Goal: Task Accomplishment & Management: Manage account settings

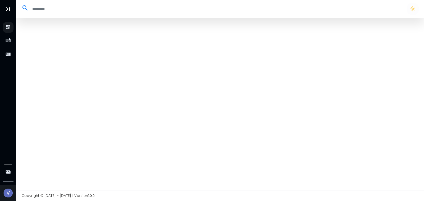
select select "**"
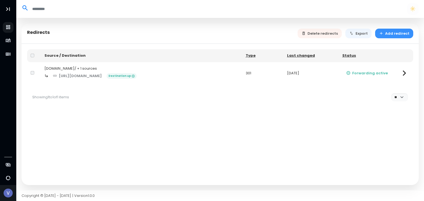
click at [383, 34] on icon "button" at bounding box center [381, 33] width 4 height 4
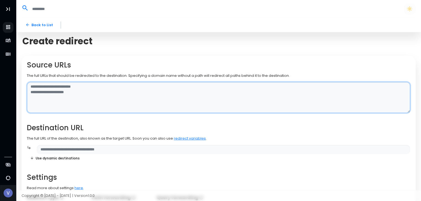
click at [71, 91] on textarea at bounding box center [218, 97] width 383 height 31
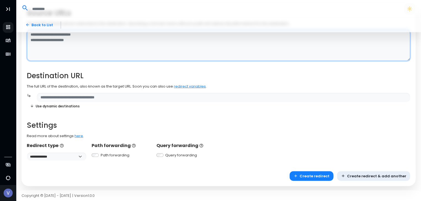
scroll to position [53, 0]
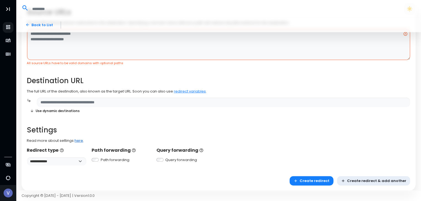
drag, startPoint x: 190, startPoint y: 83, endPoint x: 78, endPoint y: 140, distance: 125.7
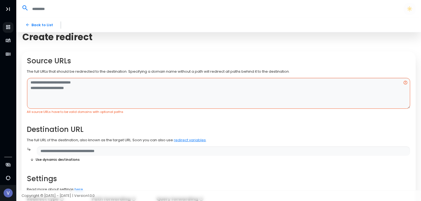
scroll to position [0, 0]
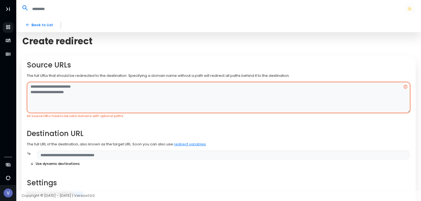
click at [88, 93] on textarea at bounding box center [218, 97] width 383 height 31
paste textarea "**********"
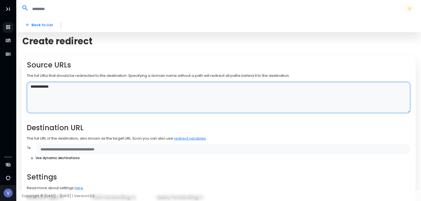
click at [94, 104] on textarea "**********" at bounding box center [218, 97] width 383 height 31
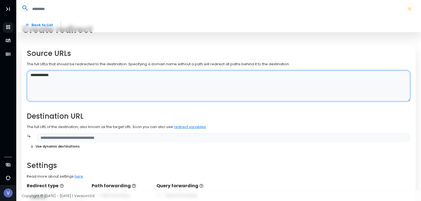
scroll to position [28, 0]
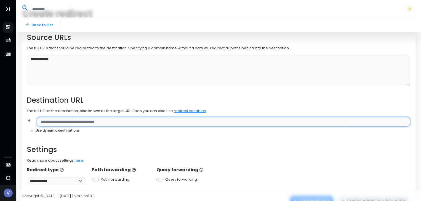
click at [93, 122] on input "text" at bounding box center [223, 122] width 373 height 10
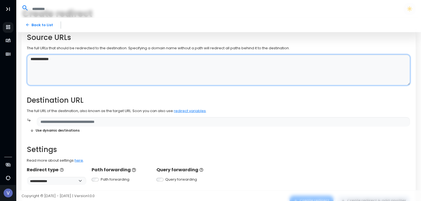
click at [80, 60] on textarea "**********" at bounding box center [218, 70] width 383 height 31
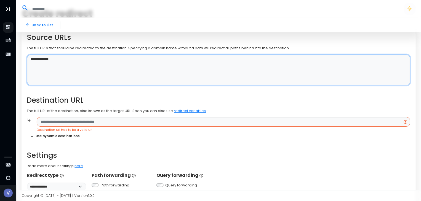
drag, startPoint x: 81, startPoint y: 57, endPoint x: 29, endPoint y: 55, distance: 51.9
click at [29, 55] on textarea "**********" at bounding box center [218, 70] width 383 height 31
click at [42, 66] on textarea "**********" at bounding box center [218, 70] width 383 height 31
click at [61, 61] on textarea "**********" at bounding box center [218, 70] width 383 height 31
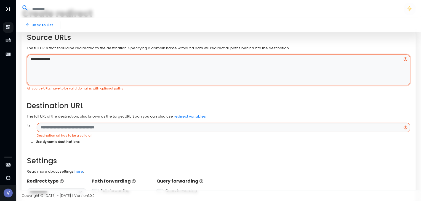
paste textarea "**********"
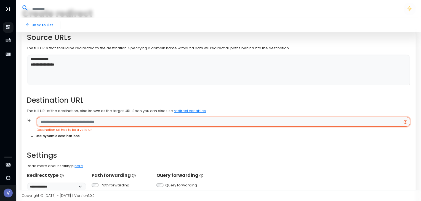
click at [55, 123] on input "text" at bounding box center [223, 122] width 373 height 10
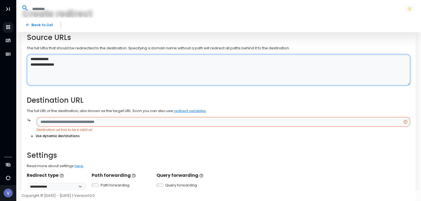
drag, startPoint x: 83, startPoint y: 59, endPoint x: 18, endPoint y: 58, distance: 65.1
click at [18, 58] on div "**********" at bounding box center [218, 106] width 405 height 232
paste textarea "**"
drag, startPoint x: 73, startPoint y: 63, endPoint x: 41, endPoint y: 65, distance: 32.0
click at [41, 65] on textarea "**********" at bounding box center [218, 70] width 383 height 31
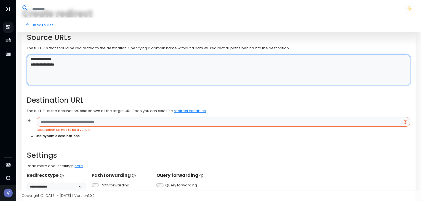
paste textarea "**"
click at [98, 70] on textarea "**********" at bounding box center [218, 70] width 383 height 31
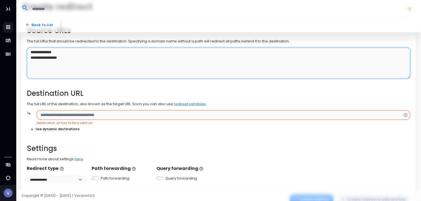
scroll to position [55, 0]
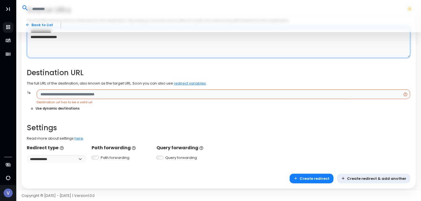
type textarea "**********"
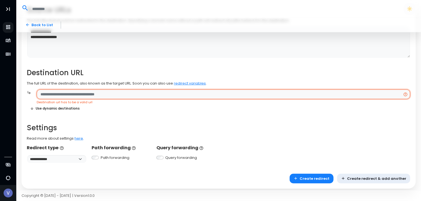
click at [78, 93] on input "text" at bounding box center [223, 95] width 373 height 10
click at [75, 95] on input "text" at bounding box center [223, 95] width 373 height 10
paste input "**********"
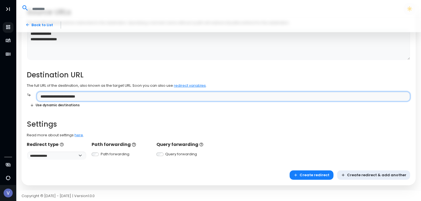
drag, startPoint x: 62, startPoint y: 97, endPoint x: 54, endPoint y: 97, distance: 8.6
click at [54, 97] on input "**********" at bounding box center [223, 97] width 373 height 10
type input "**********"
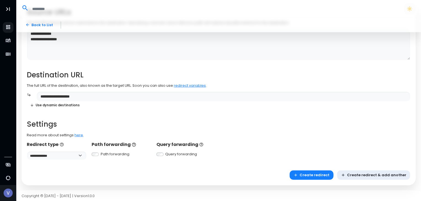
click at [91, 121] on h2 "Settings" at bounding box center [218, 124] width 383 height 9
click at [313, 175] on button "Create redirect" at bounding box center [312, 176] width 44 height 10
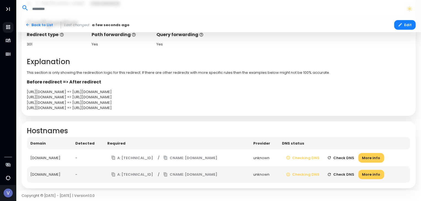
scroll to position [138, 0]
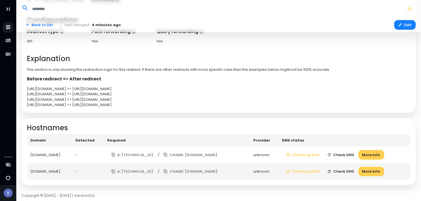
click at [348, 153] on button "Check DNS" at bounding box center [340, 155] width 35 height 10
click at [354, 169] on button "Check DNS" at bounding box center [340, 172] width 35 height 10
click at [349, 157] on button "Check DNS" at bounding box center [340, 155] width 35 height 10
click at [349, 152] on button "Check DNS" at bounding box center [340, 155] width 35 height 10
click at [308, 154] on button "Checking DNS" at bounding box center [302, 155] width 41 height 10
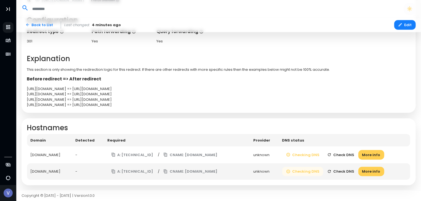
click at [311, 168] on button "Checking DNS" at bounding box center [302, 172] width 41 height 10
click at [348, 169] on button "Check DNS" at bounding box center [340, 172] width 35 height 10
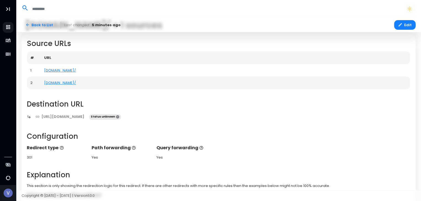
scroll to position [55, 0]
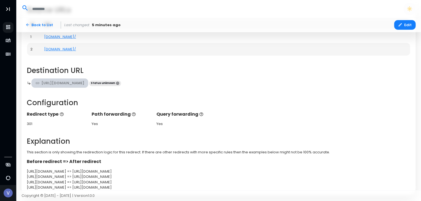
click at [51, 83] on link "[URL][DOMAIN_NAME]" at bounding box center [59, 84] width 57 height 10
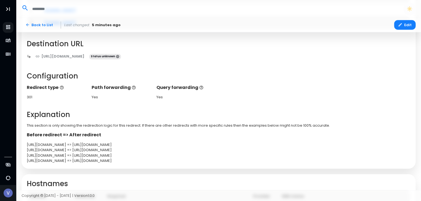
scroll to position [83, 0]
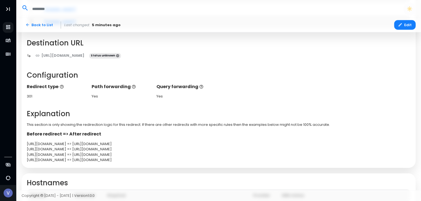
drag, startPoint x: 90, startPoint y: 142, endPoint x: 127, endPoint y: 140, distance: 37.3
click at [127, 140] on div "Before redirect => After redirect https://sv388app.online/ => http://urlaub.us.…" at bounding box center [218, 147] width 389 height 32
copy div "urlaub.us.com"
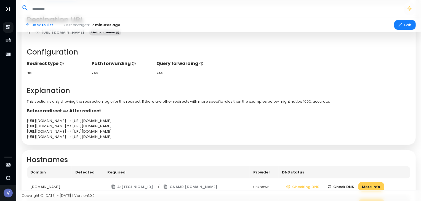
scroll to position [138, 0]
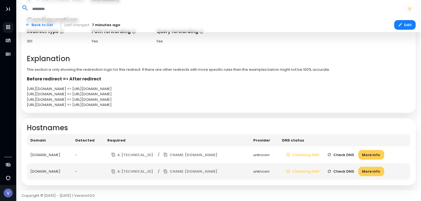
click at [348, 154] on button "Check DNS" at bounding box center [340, 155] width 35 height 10
click at [348, 169] on button "Check DNS" at bounding box center [340, 172] width 35 height 10
click at [351, 154] on button "Check DNS" at bounding box center [340, 155] width 35 height 10
click at [379, 153] on button "More info" at bounding box center [371, 155] width 26 height 10
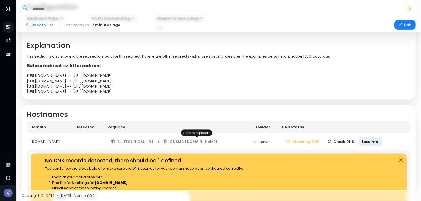
scroll to position [221, 0]
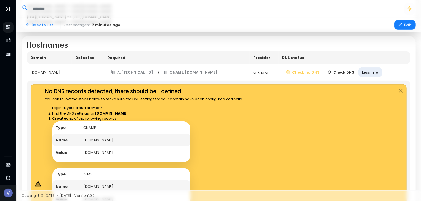
click at [105, 154] on td "edge.domain-forward.com" at bounding box center [135, 153] width 110 height 13
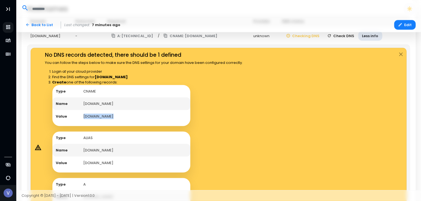
scroll to position [248, 0]
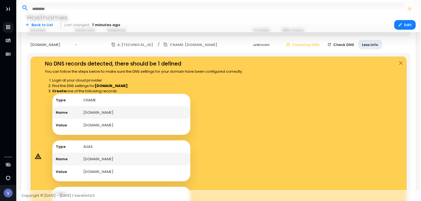
click at [90, 97] on td "CNAME" at bounding box center [135, 100] width 110 height 13
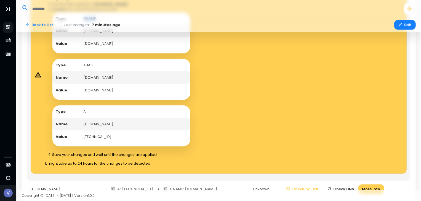
scroll to position [331, 0]
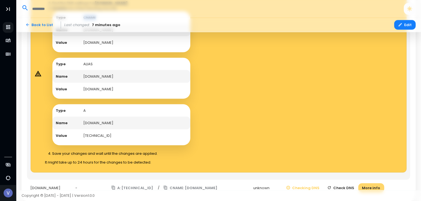
click at [378, 185] on button "More info" at bounding box center [371, 189] width 26 height 10
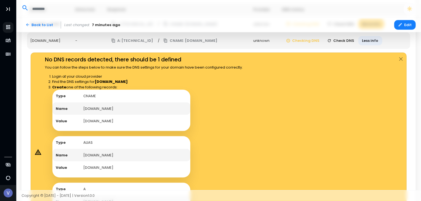
scroll to position [260, 0]
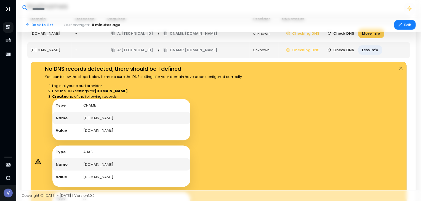
click at [89, 105] on td "CNAME" at bounding box center [135, 105] width 110 height 13
copy td "CNAME"
click at [97, 128] on td "edge.domain-forward.com" at bounding box center [135, 130] width 110 height 13
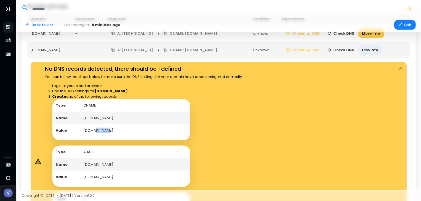
click at [97, 128] on td "edge.domain-forward.com" at bounding box center [135, 130] width 110 height 13
copy td "edge.domain-forward.com"
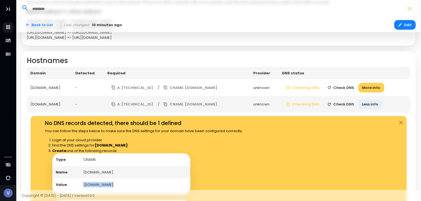
scroll to position [204, 0]
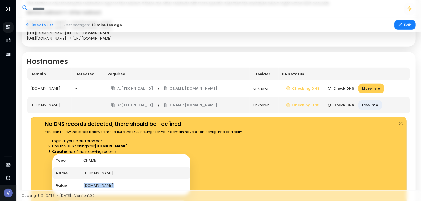
click at [352, 89] on button "Check DNS" at bounding box center [340, 89] width 35 height 10
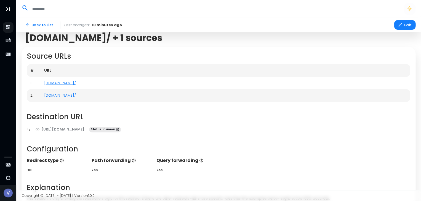
scroll to position [0, 0]
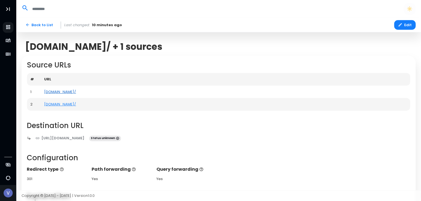
click at [67, 91] on link "[DOMAIN_NAME]/" at bounding box center [60, 91] width 32 height 5
drag, startPoint x: 39, startPoint y: 92, endPoint x: 73, endPoint y: 92, distance: 33.9
click at [73, 92] on tr "1 sv388app.online/" at bounding box center [218, 92] width 383 height 13
copy tr "[DOMAIN_NAME]"
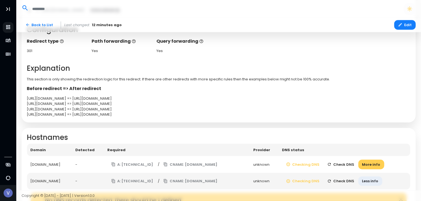
scroll to position [138, 0]
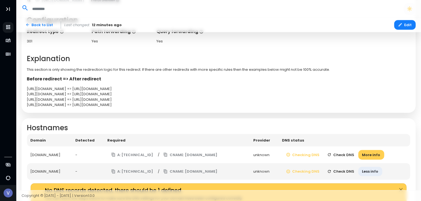
click at [357, 154] on button "Check DNS" at bounding box center [340, 155] width 35 height 10
click at [353, 169] on button "Check DNS" at bounding box center [340, 172] width 35 height 10
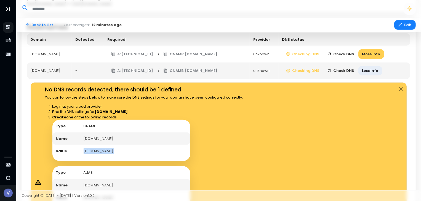
scroll to position [237, 0]
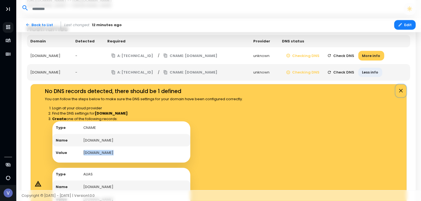
click at [400, 89] on button "Close" at bounding box center [401, 91] width 11 height 13
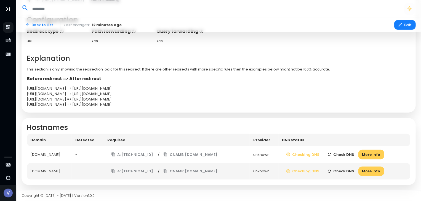
scroll to position [138, 0]
click at [352, 170] on button "Check DNS" at bounding box center [340, 172] width 35 height 10
click at [370, 170] on button "More info" at bounding box center [371, 172] width 26 height 10
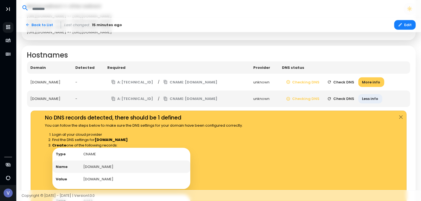
scroll to position [221, 0]
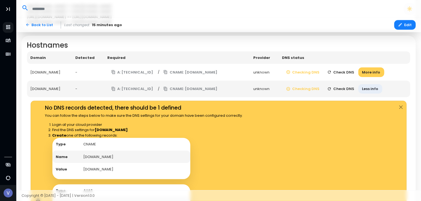
click at [349, 73] on button "Check DNS" at bounding box center [340, 73] width 35 height 10
click at [351, 86] on button "Check DNS" at bounding box center [340, 89] width 35 height 10
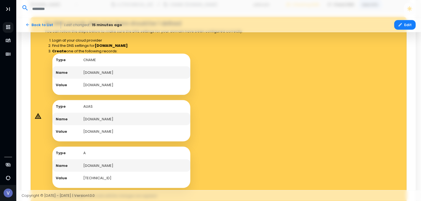
scroll to position [303, 0]
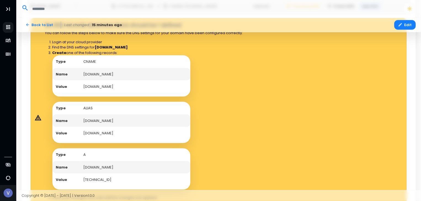
click at [90, 108] on td "ALIAS" at bounding box center [135, 108] width 110 height 13
click at [105, 134] on td "edge.domain-forward.com" at bounding box center [135, 133] width 110 height 13
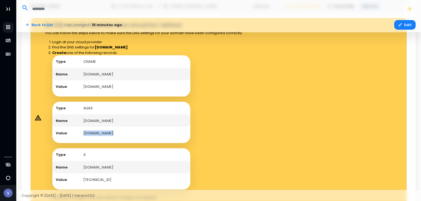
click at [105, 134] on td "edge.domain-forward.com" at bounding box center [135, 133] width 110 height 13
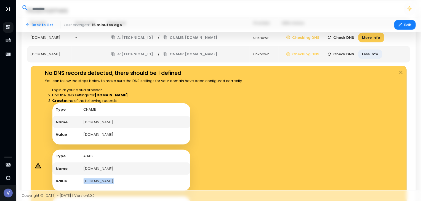
scroll to position [248, 0]
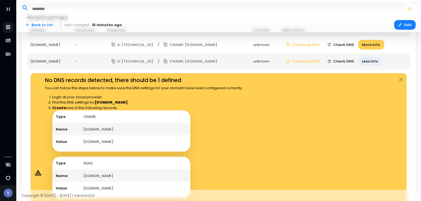
click at [105, 129] on td "[DOMAIN_NAME]" at bounding box center [135, 129] width 110 height 13
drag, startPoint x: 93, startPoint y: 128, endPoint x: 130, endPoint y: 128, distance: 37.0
click at [130, 128] on td "[DOMAIN_NAME]" at bounding box center [135, 129] width 110 height 13
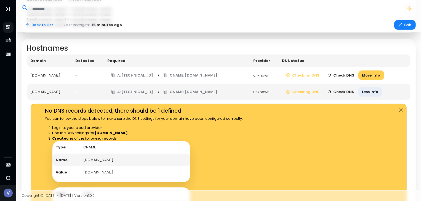
scroll to position [221, 0]
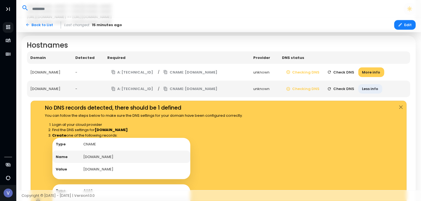
click at [102, 156] on td "[DOMAIN_NAME]" at bounding box center [135, 157] width 110 height 13
drag, startPoint x: 92, startPoint y: 157, endPoint x: 118, endPoint y: 156, distance: 25.7
click at [141, 157] on td "[DOMAIN_NAME]" at bounding box center [135, 157] width 110 height 13
drag, startPoint x: 118, startPoint y: 156, endPoint x: 101, endPoint y: 156, distance: 17.4
click at [118, 156] on td "[DOMAIN_NAME]" at bounding box center [135, 157] width 110 height 13
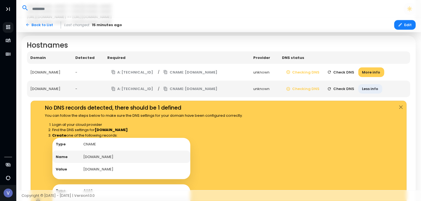
click at [93, 157] on td "[DOMAIN_NAME]" at bounding box center [135, 157] width 110 height 13
drag, startPoint x: 92, startPoint y: 157, endPoint x: 124, endPoint y: 158, distance: 31.4
click at [124, 158] on td "[DOMAIN_NAME]" at bounding box center [135, 157] width 110 height 13
copy td ".sv388app.online"
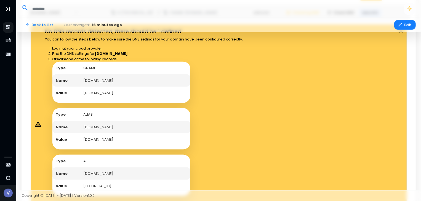
scroll to position [248, 0]
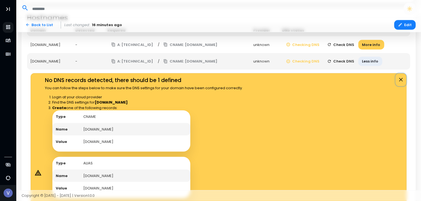
click at [403, 78] on button "Close" at bounding box center [401, 80] width 11 height 13
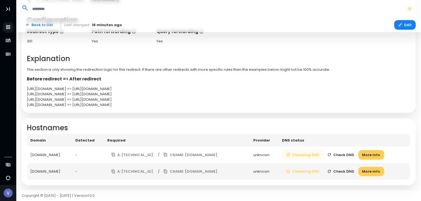
click at [311, 155] on button "Checking DNS" at bounding box center [302, 155] width 41 height 10
click at [341, 153] on button "Check DNS" at bounding box center [340, 155] width 35 height 10
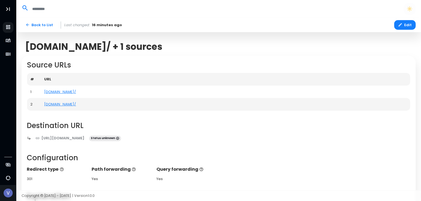
scroll to position [0, 0]
click at [65, 138] on link "[URL][DOMAIN_NAME]" at bounding box center [59, 139] width 57 height 10
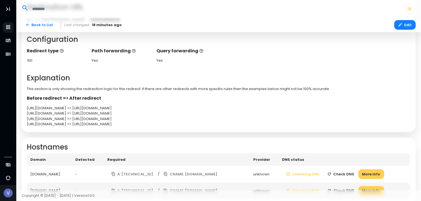
scroll to position [138, 0]
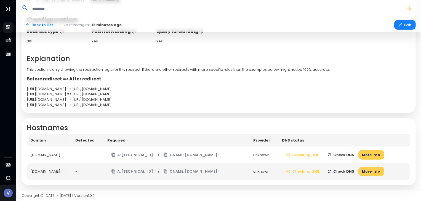
click at [347, 153] on button "Check DNS" at bounding box center [340, 155] width 35 height 10
click at [348, 171] on button "Check DNS" at bounding box center [340, 172] width 35 height 10
click at [372, 153] on button "More info" at bounding box center [371, 155] width 26 height 10
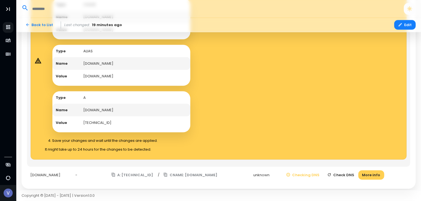
scroll to position [348, 0]
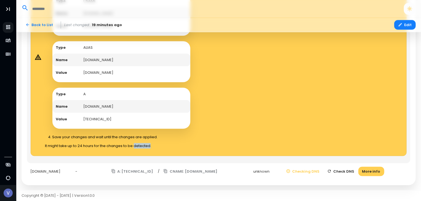
drag, startPoint x: 134, startPoint y: 146, endPoint x: 151, endPoint y: 146, distance: 16.6
click at [151, 146] on p "It might take up to 24 hours for the changes to be detected." at bounding box center [144, 146] width 198 height 6
copy p "detected"
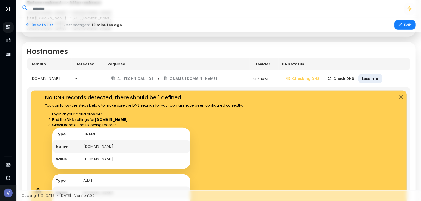
scroll to position [265, 0]
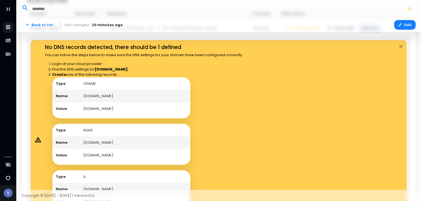
click at [100, 95] on td "[DOMAIN_NAME]" at bounding box center [135, 96] width 110 height 13
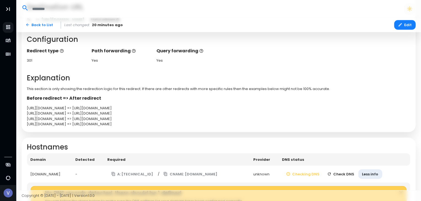
scroll to position [99, 0]
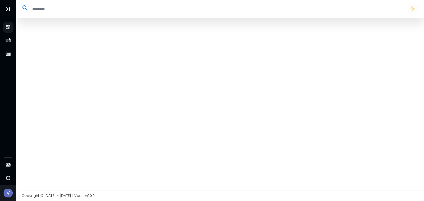
click at [44, 11] on input "search" at bounding box center [215, 8] width 373 height 9
select select "**"
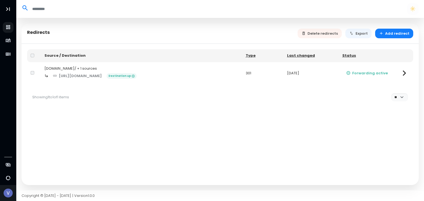
click at [140, 66] on div "[DOMAIN_NAME]/ + 1 sources" at bounding box center [141, 69] width 194 height 6
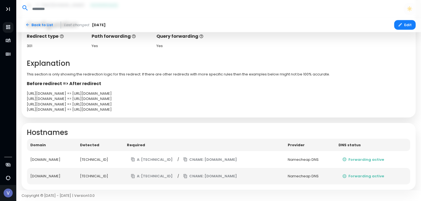
scroll to position [138, 0]
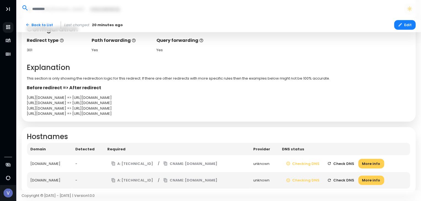
scroll to position [138, 0]
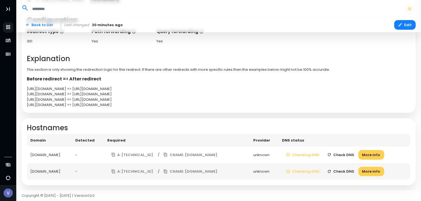
click at [345, 157] on button "Check DNS" at bounding box center [340, 155] width 35 height 10
click at [350, 170] on button "Check DNS" at bounding box center [340, 172] width 35 height 10
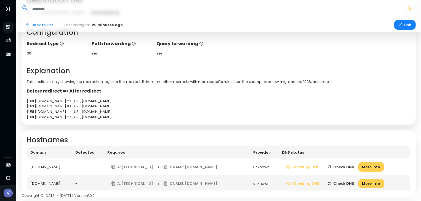
scroll to position [138, 0]
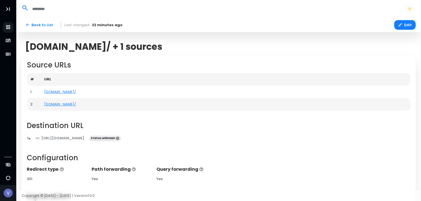
click at [219, 132] on div "Source URLs # URL 1 [DOMAIN_NAME]/ 2 [DOMAIN_NAME]/ Destination URL [URL][DOMAI…" at bounding box center [219, 154] width 394 height 196
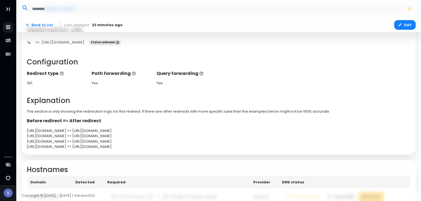
scroll to position [138, 0]
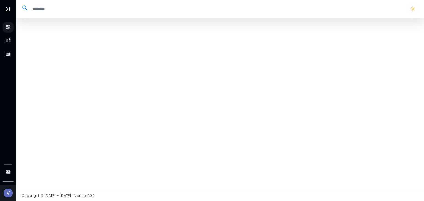
select select "**"
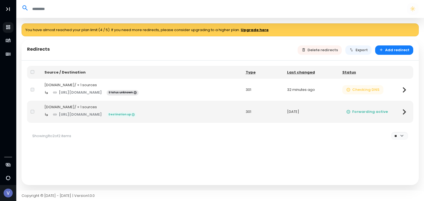
click at [376, 90] on button "Checking DNS" at bounding box center [362, 90] width 41 height 10
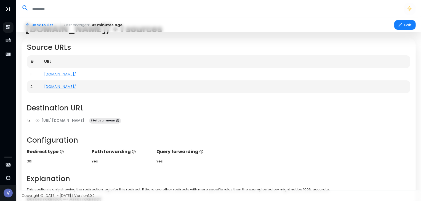
scroll to position [138, 0]
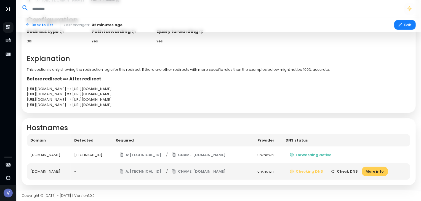
click at [349, 170] on button "Check DNS" at bounding box center [344, 172] width 35 height 10
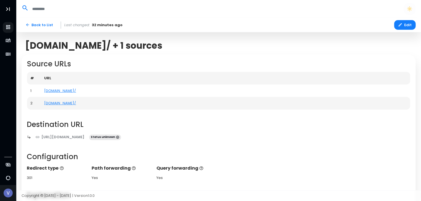
scroll to position [0, 0]
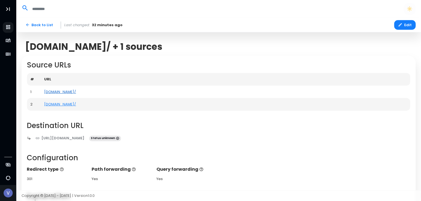
click at [60, 92] on link "[DOMAIN_NAME]/" at bounding box center [60, 91] width 32 height 5
click at [76, 104] on link "[DOMAIN_NAME]/" at bounding box center [60, 104] width 32 height 5
click at [55, 93] on link "[DOMAIN_NAME]/" at bounding box center [60, 91] width 32 height 5
drag, startPoint x: 41, startPoint y: 92, endPoint x: 82, endPoint y: 91, distance: 41.1
click at [82, 91] on td "[DOMAIN_NAME]/" at bounding box center [226, 92] width 370 height 13
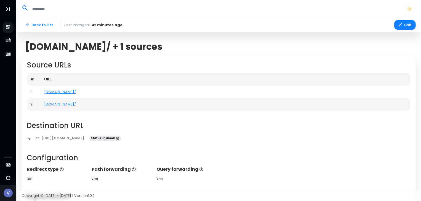
copy link "[DOMAIN_NAME]/"
drag, startPoint x: 99, startPoint y: 100, endPoint x: 70, endPoint y: 111, distance: 31.3
click at [70, 111] on div "Source URLs # URL 1 [DOMAIN_NAME]/ 2 [DOMAIN_NAME]/ Destination URL [URL][DOMAI…" at bounding box center [219, 154] width 394 height 196
drag, startPoint x: 41, startPoint y: 104, endPoint x: 95, endPoint y: 104, distance: 54.3
click at [95, 104] on td "[DOMAIN_NAME]/" at bounding box center [226, 104] width 370 height 13
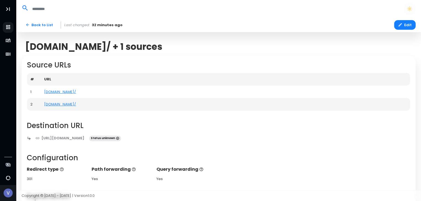
copy link "[DOMAIN_NAME]/"
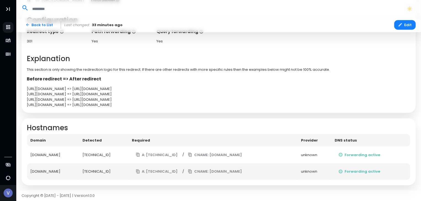
scroll to position [138, 0]
